Goal: Transaction & Acquisition: Purchase product/service

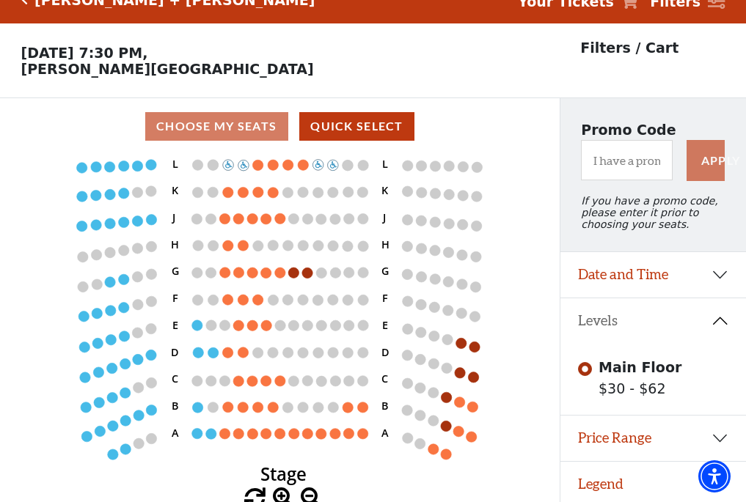
scroll to position [30, 0]
